Goal: Find specific page/section: Find specific page/section

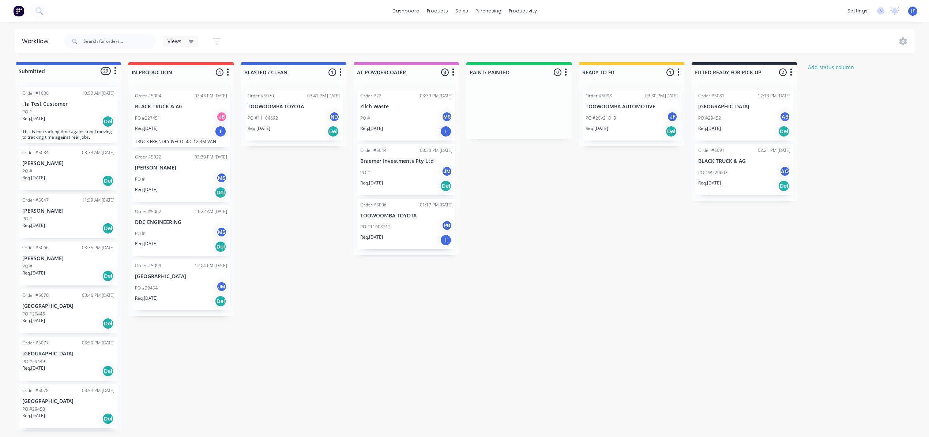
click at [143, 294] on div "PO #29454 JM" at bounding box center [181, 288] width 92 height 14
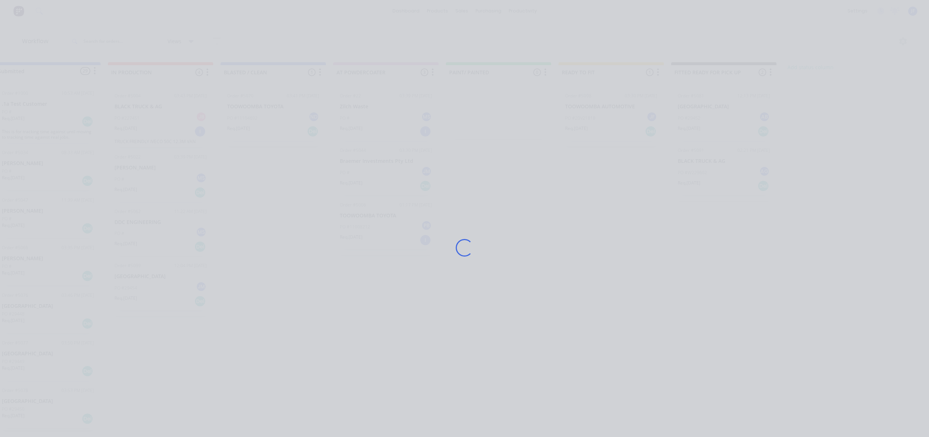
scroll to position [0, 20]
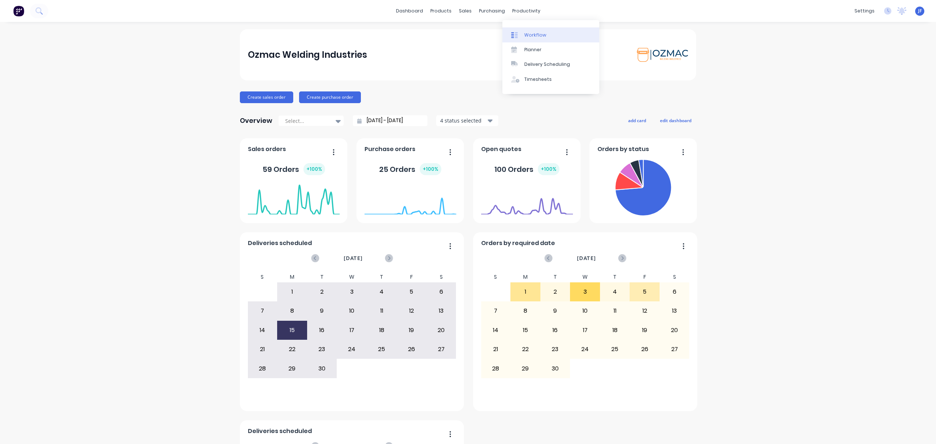
click at [527, 34] on div "Workflow" at bounding box center [535, 35] width 22 height 7
